Goal: Navigation & Orientation: Find specific page/section

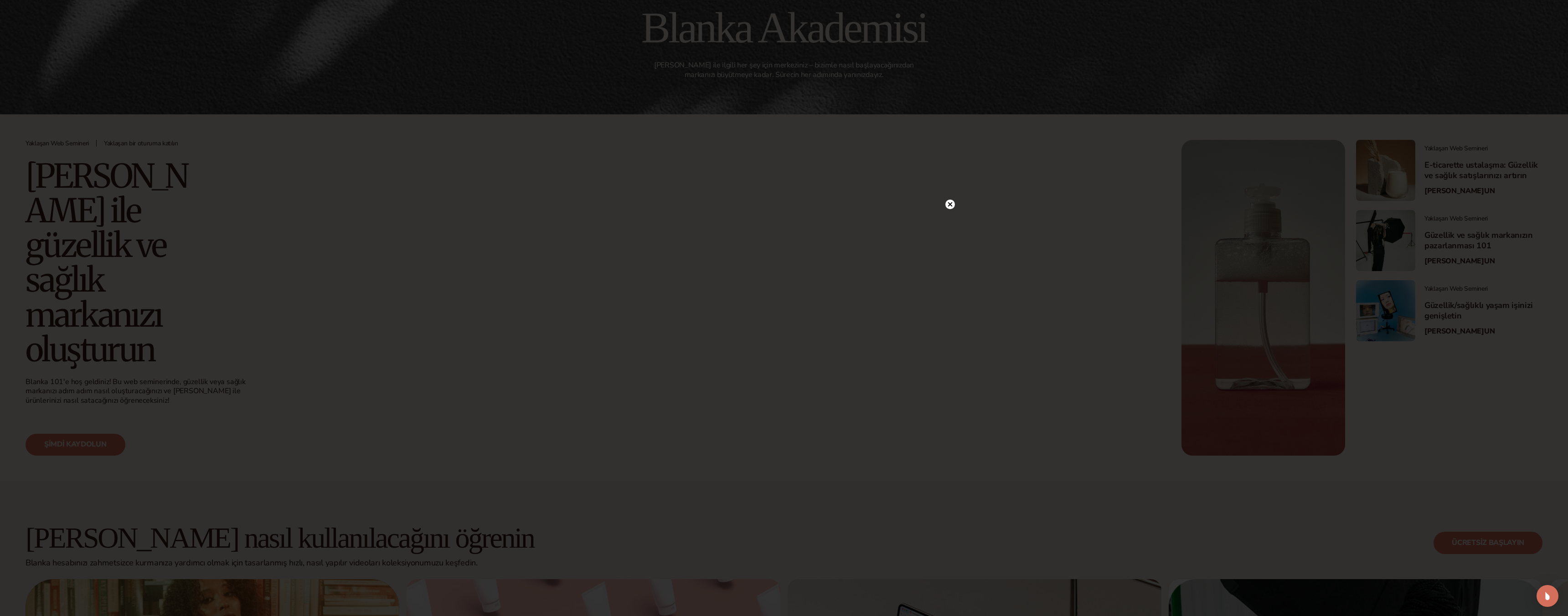
scroll to position [81, 0]
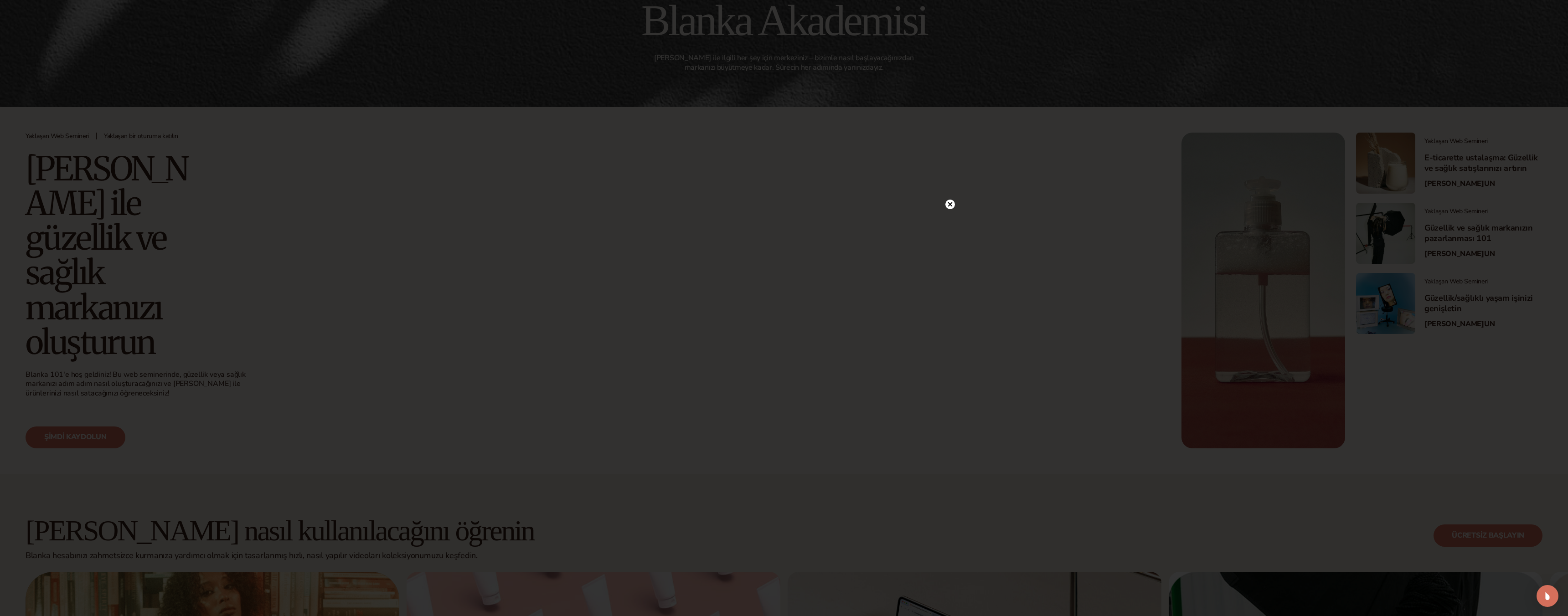
click at [948, 204] on circle at bounding box center [950, 204] width 9 height 9
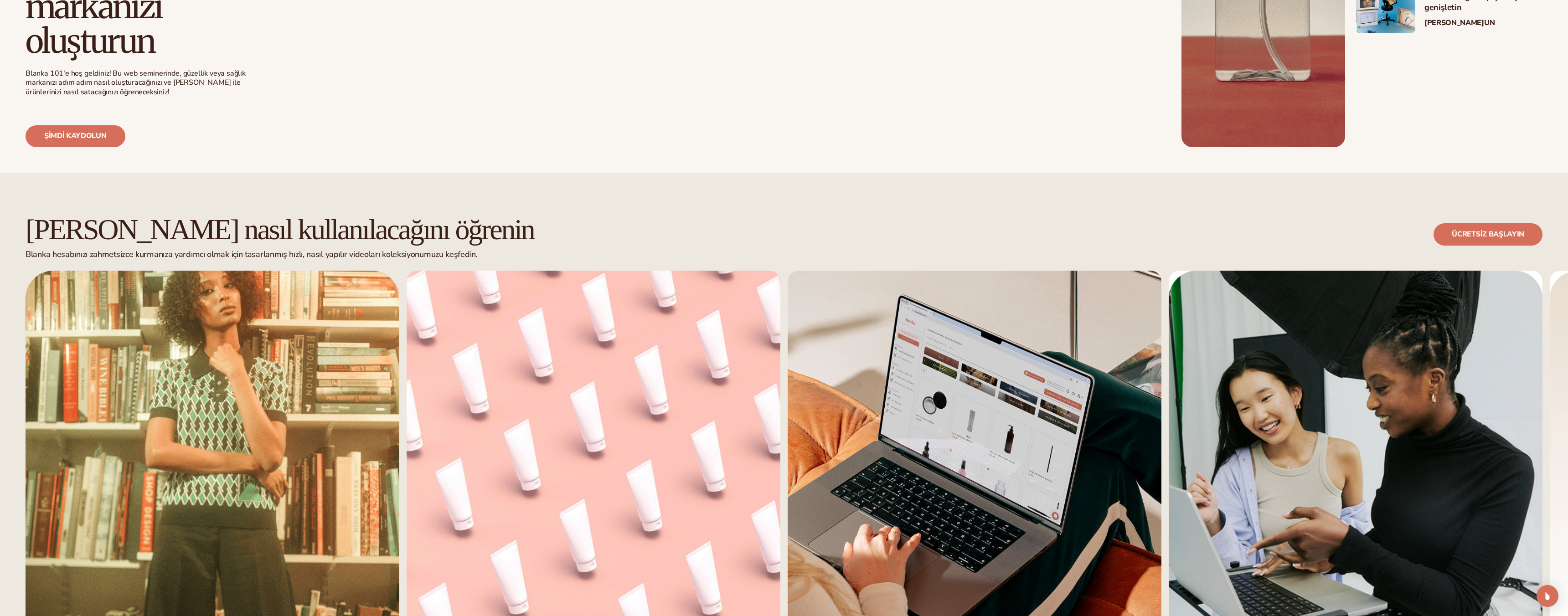
scroll to position [574, 0]
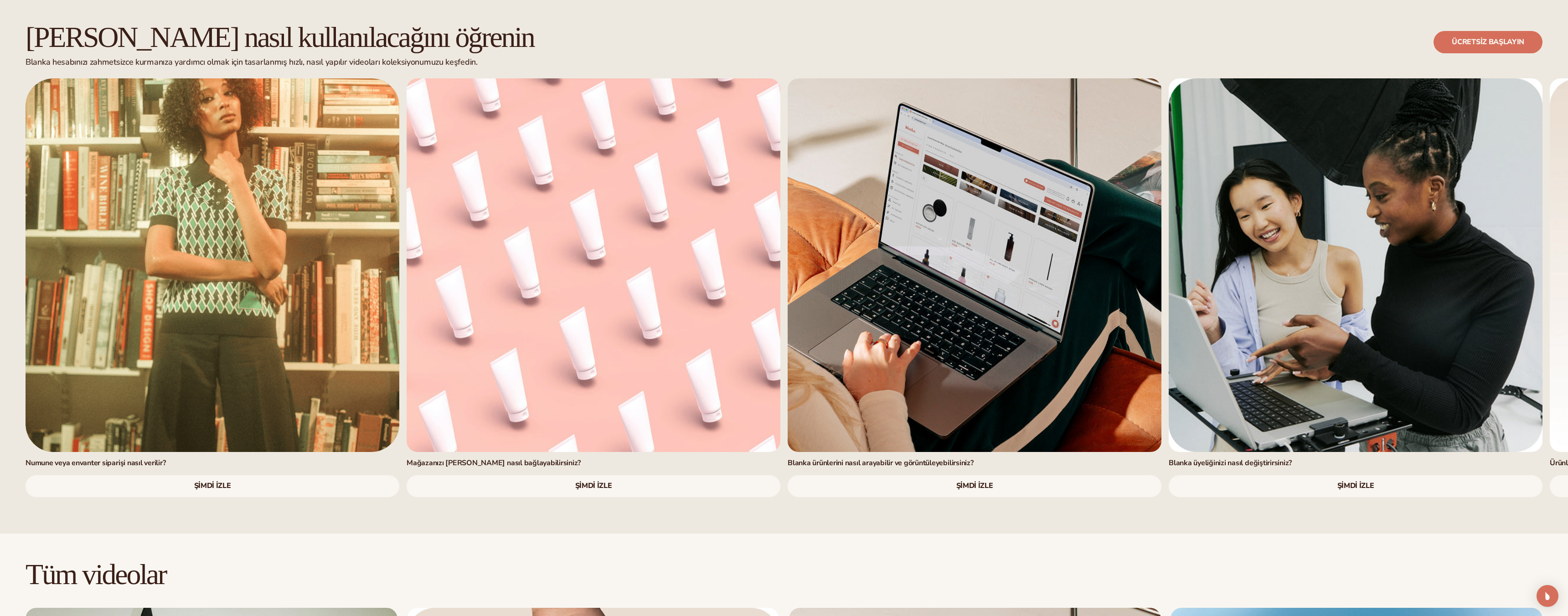
click at [602, 491] on font "şimdi izle" at bounding box center [593, 485] width 37 height 10
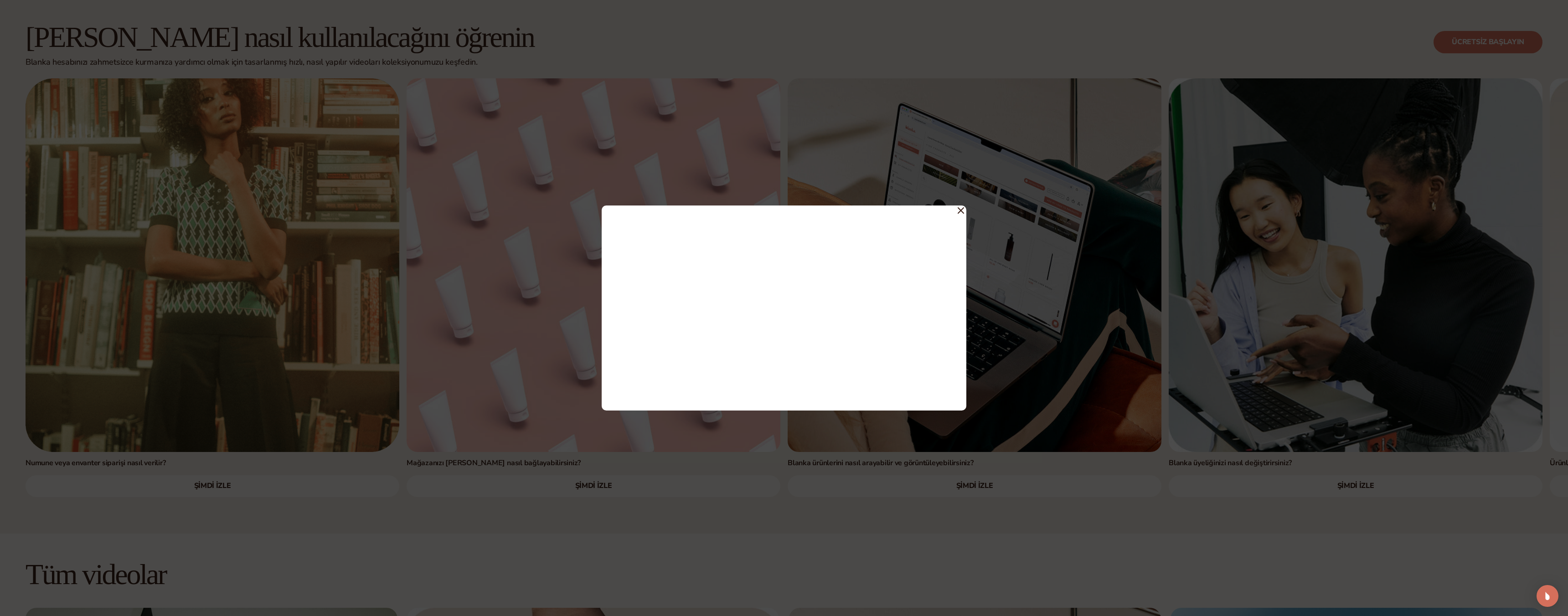
click at [960, 210] on icon at bounding box center [961, 211] width 6 height 6
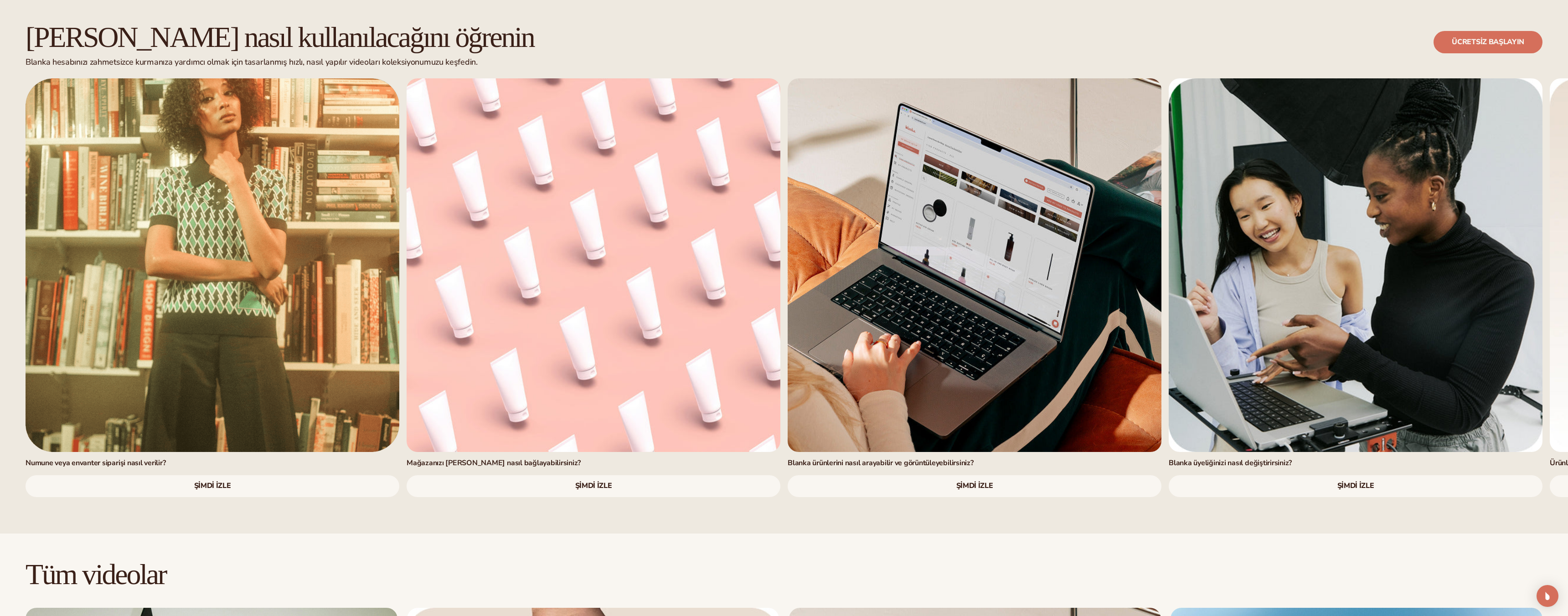
click at [926, 490] on link "şimdi izle" at bounding box center [974, 486] width 373 height 22
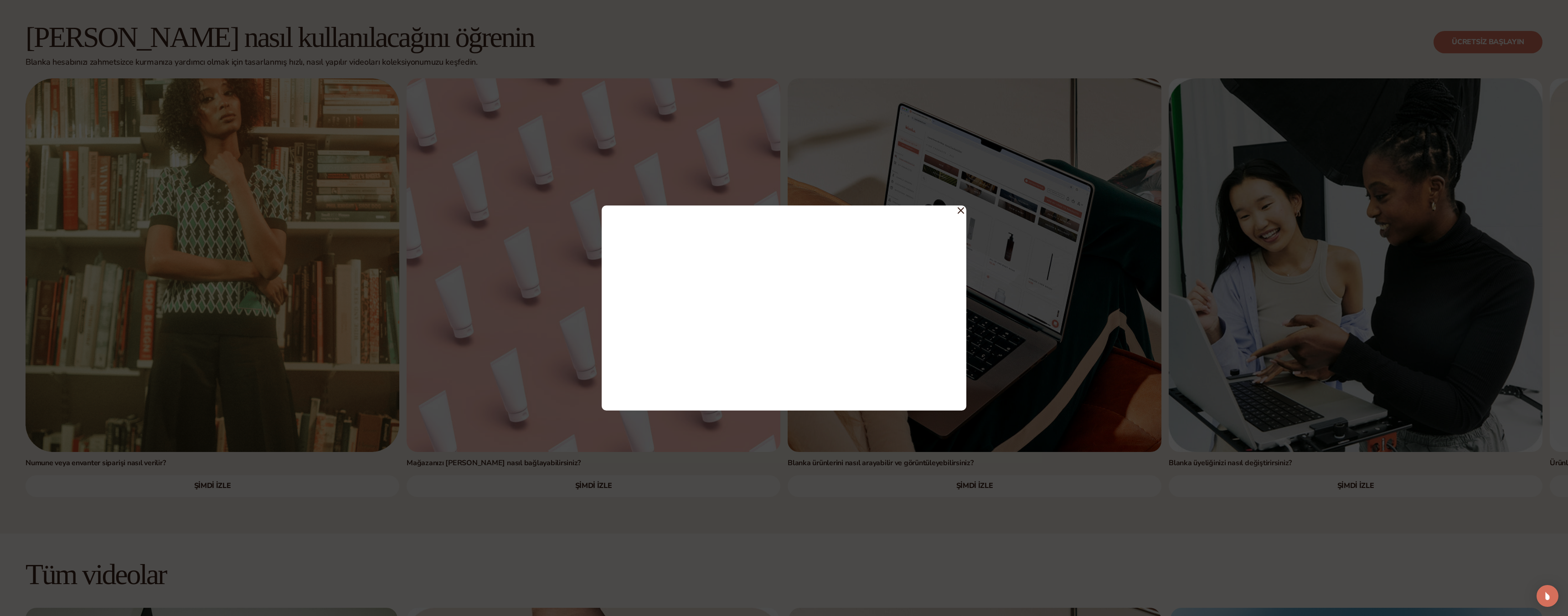
click at [961, 210] on icon at bounding box center [960, 210] width 6 height 6
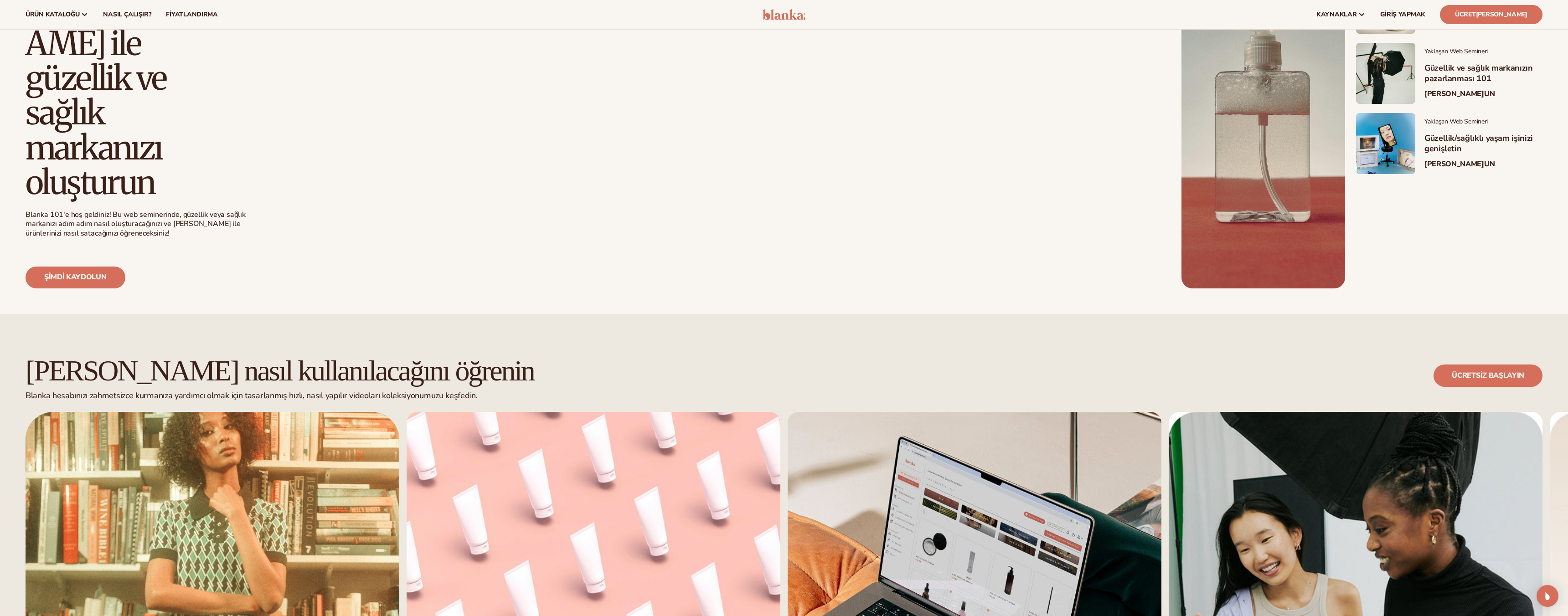
scroll to position [0, 0]
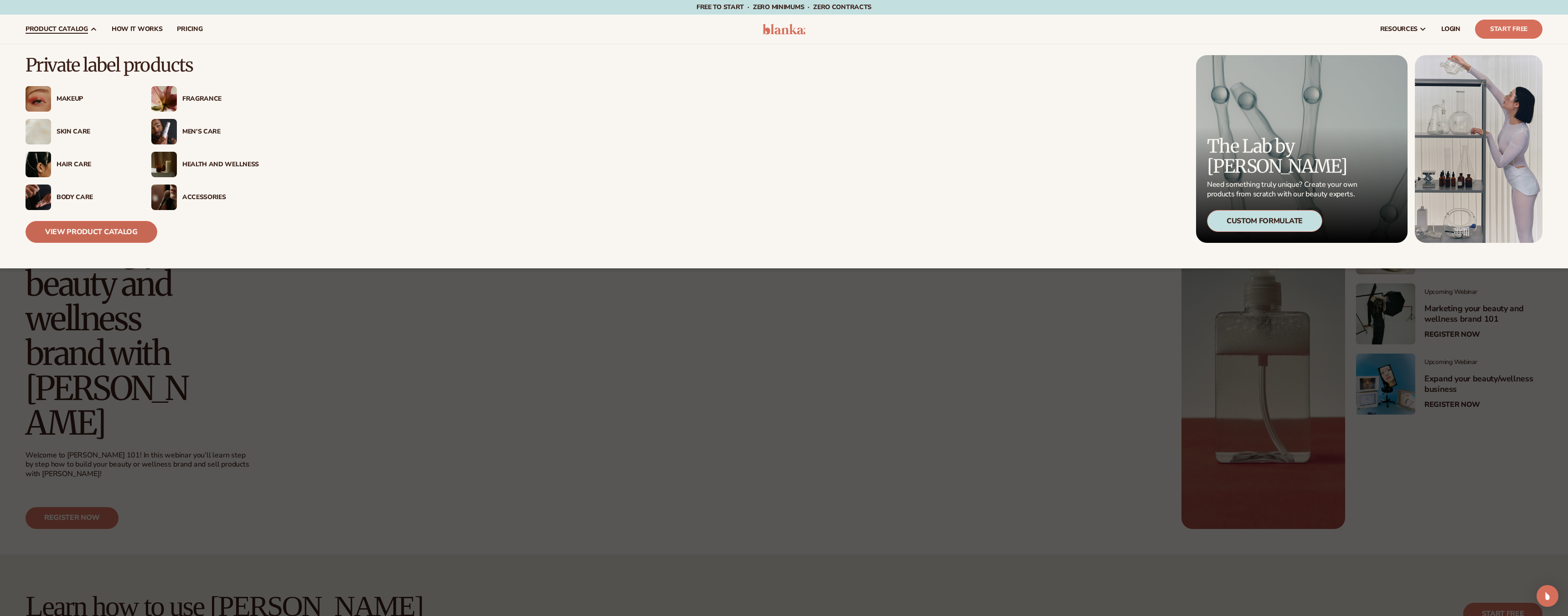
click at [79, 228] on link "View Product Catalog" at bounding box center [91, 232] width 132 height 22
